Goal: Task Accomplishment & Management: Manage account settings

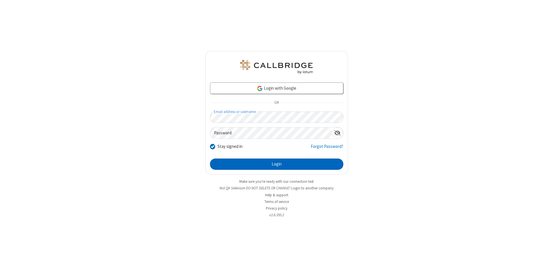
click at [277, 164] on button "Login" at bounding box center [276, 164] width 133 height 12
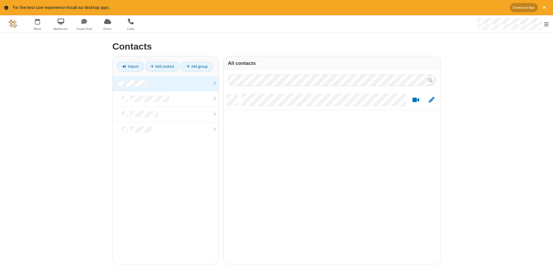
click at [166, 83] on link at bounding box center [166, 84] width 106 height 16
click at [163, 66] on link "Add contact" at bounding box center [162, 67] width 35 height 10
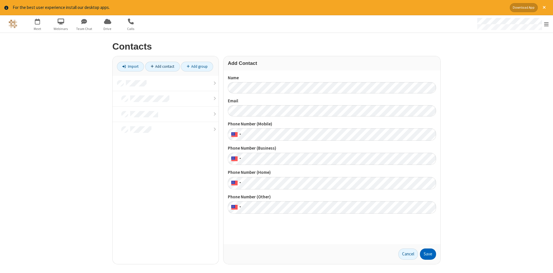
click at [428, 254] on button "Save" at bounding box center [428, 254] width 16 height 12
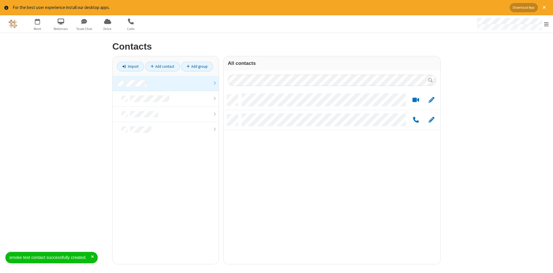
scroll to position [174, 217]
